Goal: Navigation & Orientation: Find specific page/section

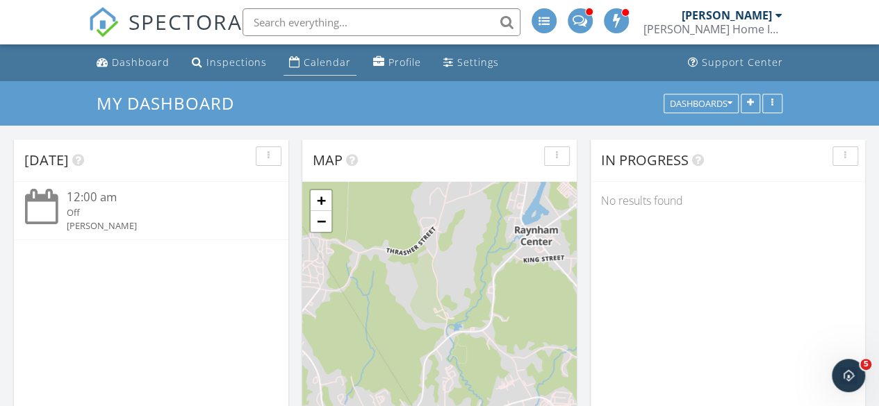
click at [322, 62] on div "Calendar" at bounding box center [327, 62] width 47 height 13
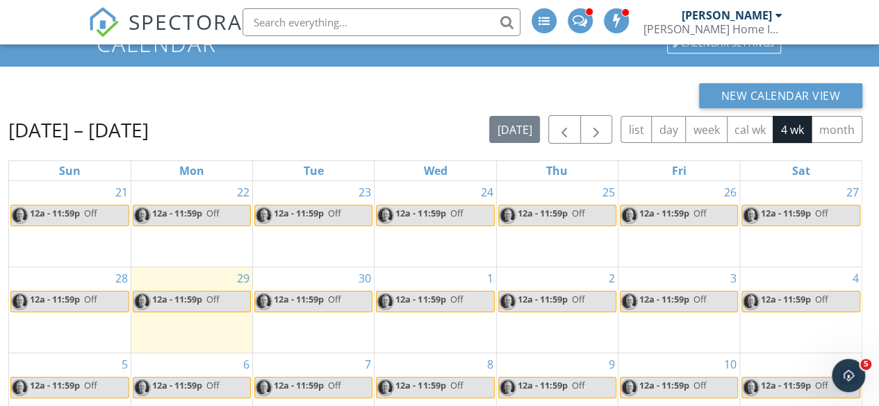
scroll to position [139, 0]
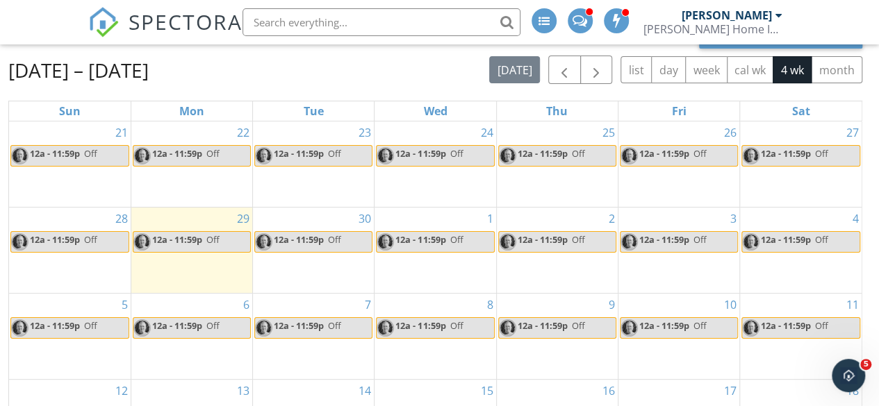
scroll to position [69, 0]
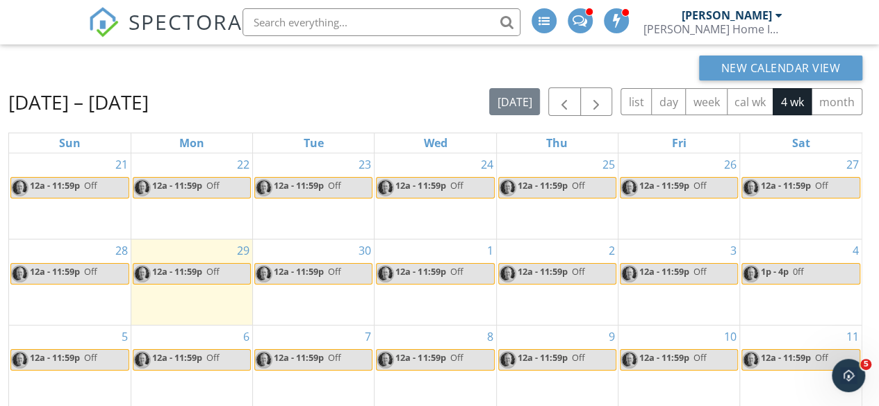
scroll to position [69, 0]
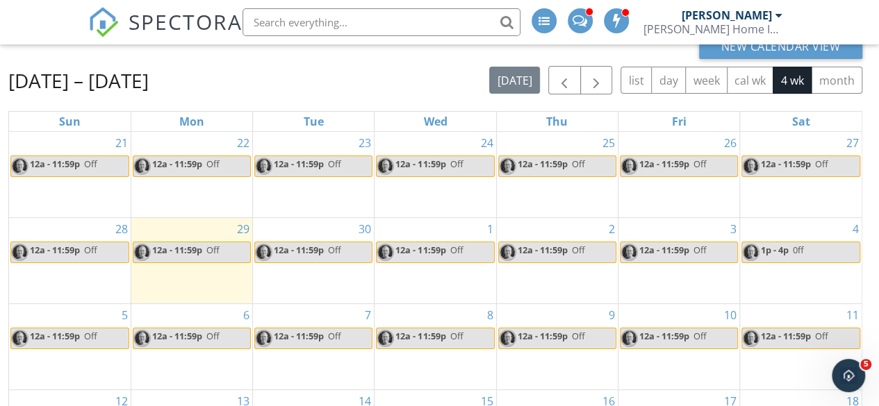
scroll to position [139, 0]
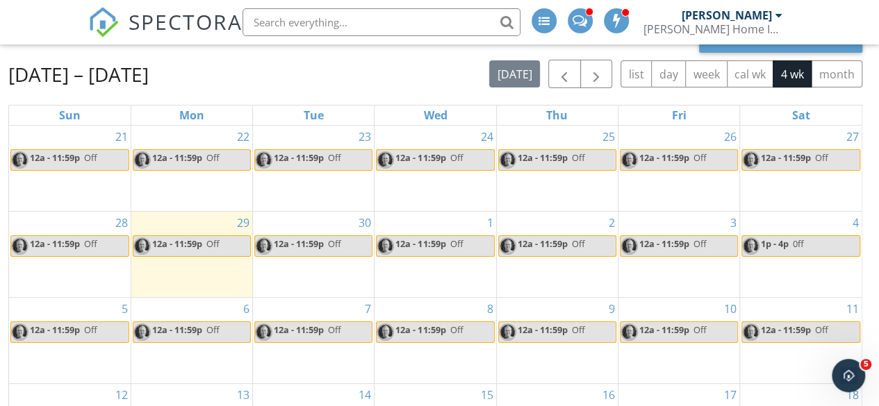
scroll to position [139, 0]
